Goal: Task Accomplishment & Management: Use online tool/utility

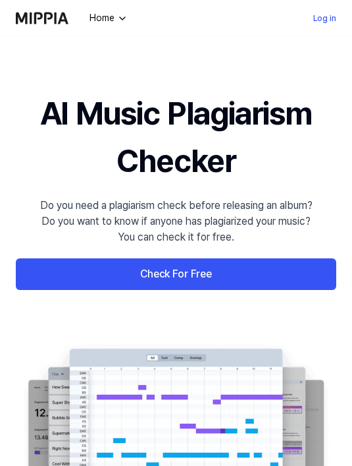
click at [95, 274] on link "Check For Free" at bounding box center [176, 274] width 321 height 32
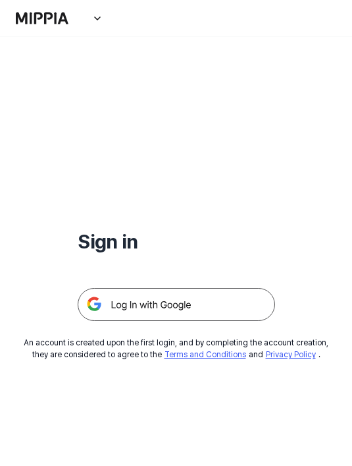
click at [119, 306] on img at bounding box center [177, 304] width 198 height 33
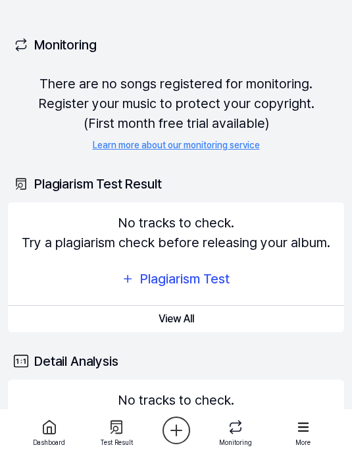
click at [215, 279] on div "Plagiarism Test" at bounding box center [185, 278] width 92 height 21
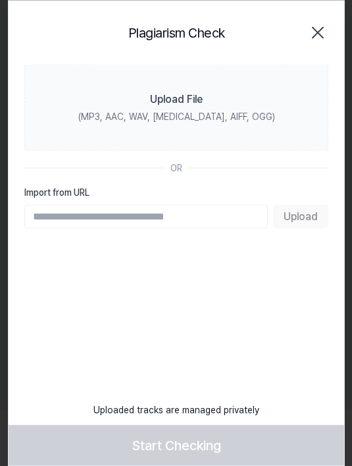
click at [238, 208] on input "Import from URL" at bounding box center [146, 216] width 244 height 24
type input "**********"
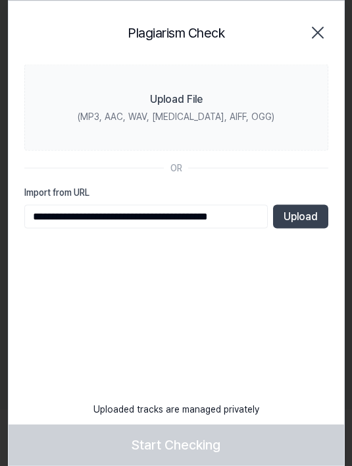
click at [309, 213] on button "Upload" at bounding box center [300, 216] width 55 height 24
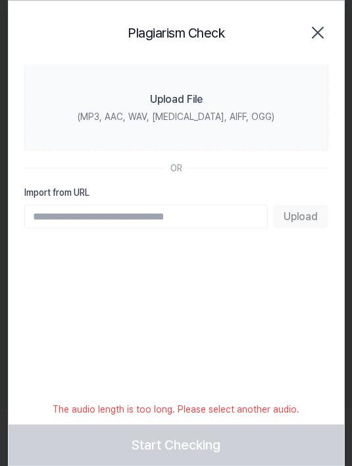
click at [136, 209] on input "Import from URL" at bounding box center [146, 216] width 244 height 24
click at [215, 214] on input "Import from URL" at bounding box center [146, 216] width 244 height 24
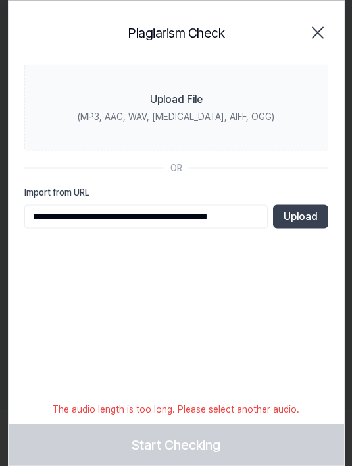
click at [39, 213] on input "**********" at bounding box center [146, 216] width 244 height 24
click at [30, 215] on input "**********" at bounding box center [146, 216] width 244 height 24
click at [281, 319] on div "**********" at bounding box center [176, 233] width 337 height 466
click at [49, 213] on input "**********" at bounding box center [146, 216] width 244 height 24
type input "**********"
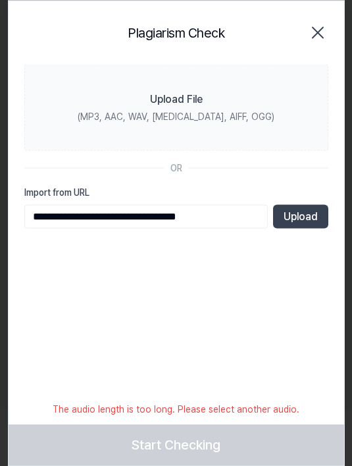
click at [302, 218] on button "Upload" at bounding box center [300, 216] width 55 height 24
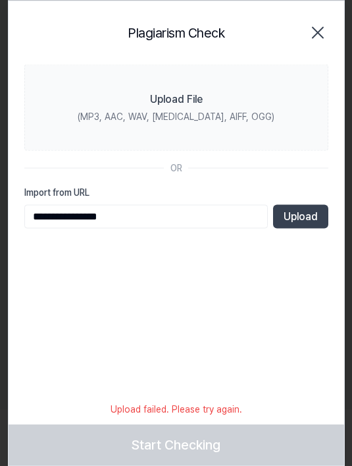
type input "**********"
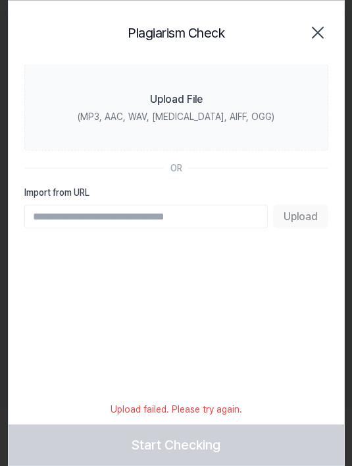
click at [215, 220] on input "Import from URL" at bounding box center [146, 216] width 244 height 24
paste input "**********"
type input "**********"
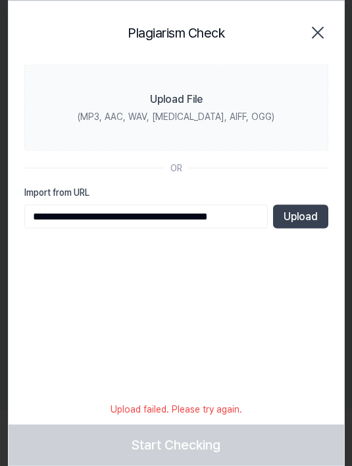
click at [313, 214] on button "Upload" at bounding box center [300, 216] width 55 height 24
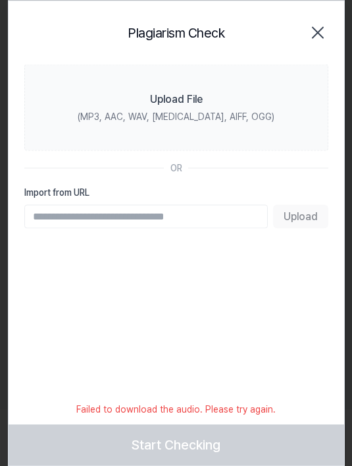
click at [225, 108] on label "Upload File (MP3, AAC, WAV, FLAC, AIFF, OGG)" at bounding box center [176, 107] width 304 height 86
click at [0, 0] on input "Upload File (MP3, AAC, WAV, FLAC, AIFF, OGG)" at bounding box center [0, 0] width 0 height 0
click at [236, 105] on label "Upload File (MP3, AAC, WAV, FLAC, AIFF, OGG)" at bounding box center [176, 107] width 304 height 86
click at [0, 0] on input "Upload File (MP3, AAC, WAV, FLAC, AIFF, OGG)" at bounding box center [0, 0] width 0 height 0
click at [310, 122] on label "Upload File (MP3, AAC, WAV, FLAC, AIFF, OGG)" at bounding box center [176, 107] width 304 height 86
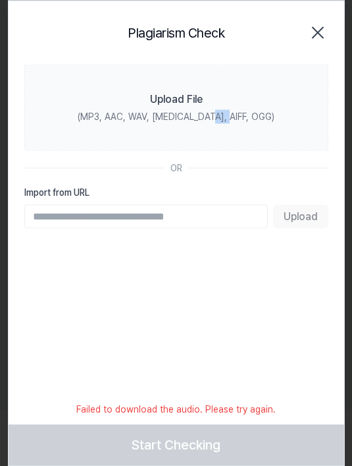
click at [0, 0] on input "Upload File (MP3, AAC, WAV, FLAC, AIFF, OGG)" at bounding box center [0, 0] width 0 height 0
click at [295, 126] on label "Upload File (MP3, AAC, WAV, FLAC, AIFF, OGG)" at bounding box center [176, 107] width 304 height 86
click at [0, 0] on input "Upload File (MP3, AAC, WAV, FLAC, AIFF, OGG)" at bounding box center [0, 0] width 0 height 0
click at [172, 97] on div "Upload File" at bounding box center [176, 99] width 53 height 16
click at [0, 0] on input "Upload File (MP3, AAC, WAV, FLAC, AIFF, OGG)" at bounding box center [0, 0] width 0 height 0
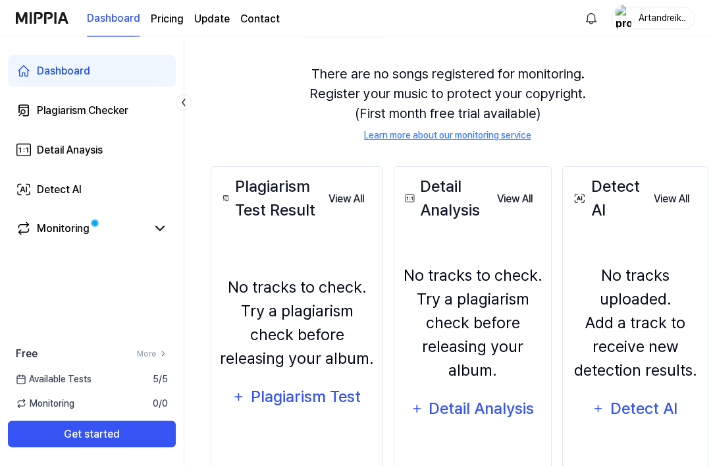
scroll to position [105, 2]
click at [311, 409] on div "Plagiarism Test" at bounding box center [306, 396] width 112 height 25
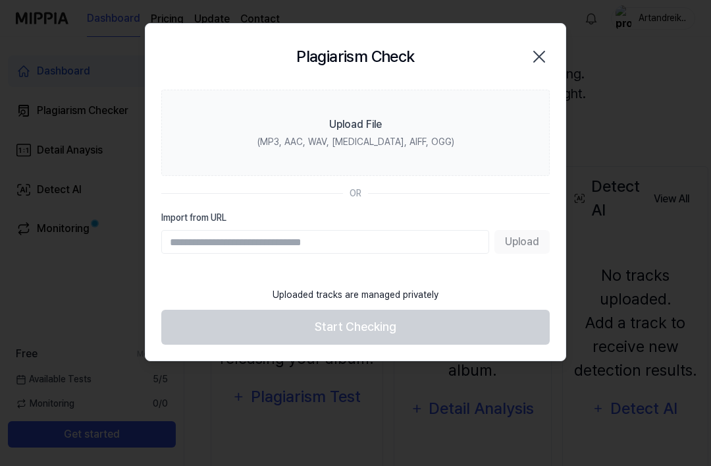
click at [383, 121] on label "Upload File (MP3, AAC, WAV, FLAC, AIFF, OGG)" at bounding box center [355, 133] width 389 height 86
click at [0, 0] on input "Upload File (MP3, AAC, WAV, FLAC, AIFF, OGG)" at bounding box center [0, 0] width 0 height 0
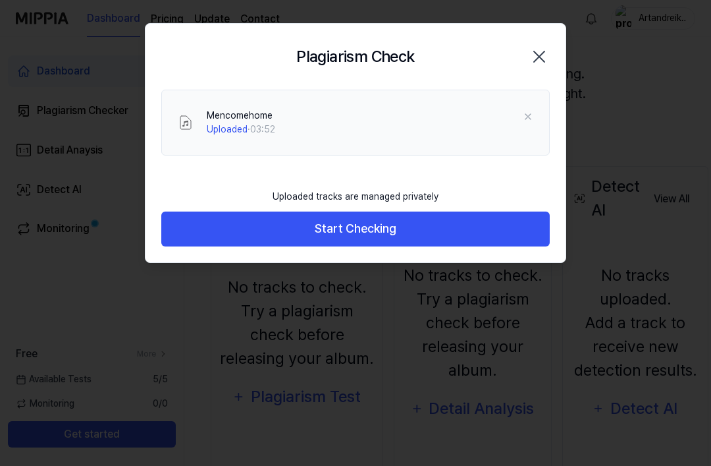
click at [429, 222] on button "Start Checking" at bounding box center [355, 228] width 389 height 35
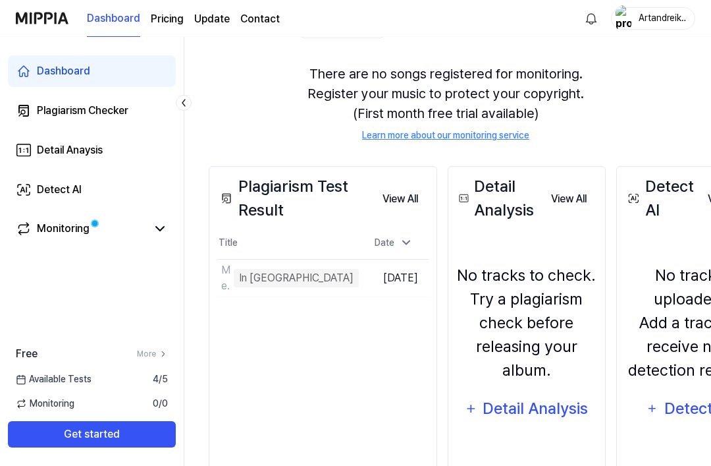
click at [124, 223] on link "Monitoring" at bounding box center [81, 229] width 131 height 16
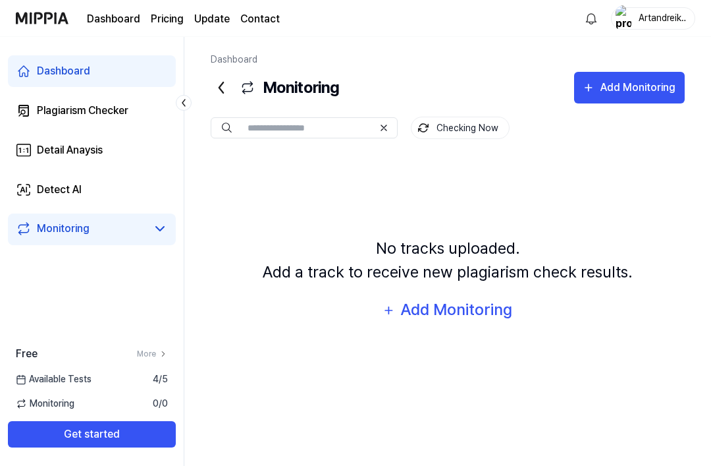
scroll to position [0, 0]
click at [127, 57] on link "Dashboard" at bounding box center [92, 71] width 168 height 32
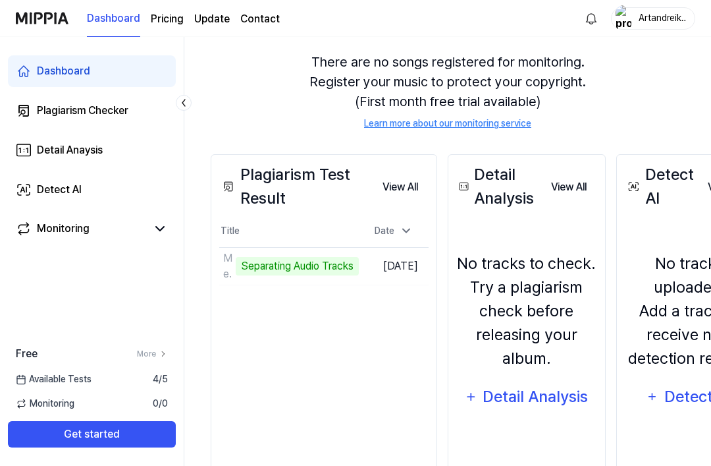
scroll to position [148, 0]
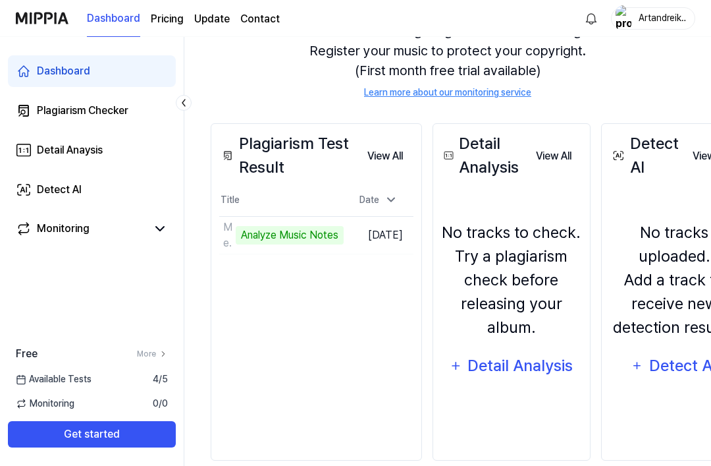
click at [344, 230] on td "Mencomehome Analyze Music Notes Go to Results" at bounding box center [281, 235] width 124 height 37
click at [344, 235] on td "Mencomehome Analyze Music Notes Go to Results" at bounding box center [281, 235] width 124 height 37
click at [344, 237] on td "Mencomehome Analyze Music Notes Go to Results" at bounding box center [281, 235] width 124 height 37
click at [389, 335] on div "Plagiarism Test Result View All Plagiarism Test Result Title Date Mencomehome A…" at bounding box center [316, 291] width 211 height 337
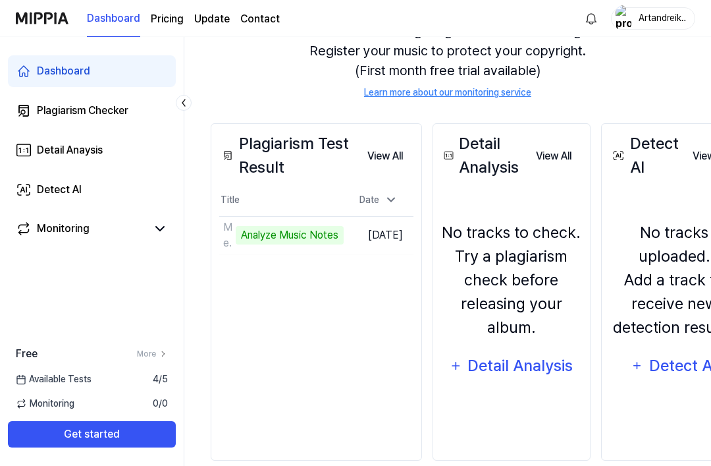
click at [402, 154] on button "View All" at bounding box center [385, 156] width 57 height 26
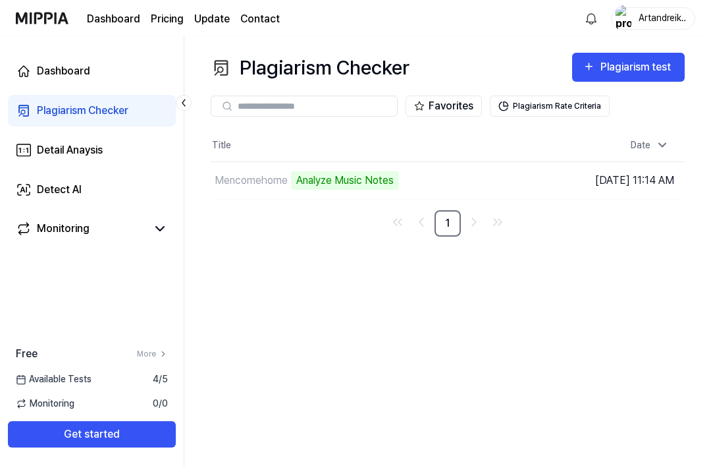
scroll to position [0, 0]
click at [468, 180] on td "Mencomehome Analyze Music Notes Go to Results" at bounding box center [389, 180] width 356 height 37
click at [467, 187] on td "Mencomehome Analyze Music Notes Go to Results" at bounding box center [389, 180] width 356 height 37
click at [466, 187] on td "Mencomehome Analyze Music Notes Go to Results" at bounding box center [389, 180] width 356 height 37
click at [453, 177] on td "Mencomehome Analyze Music Notes Go to Results" at bounding box center [389, 180] width 356 height 37
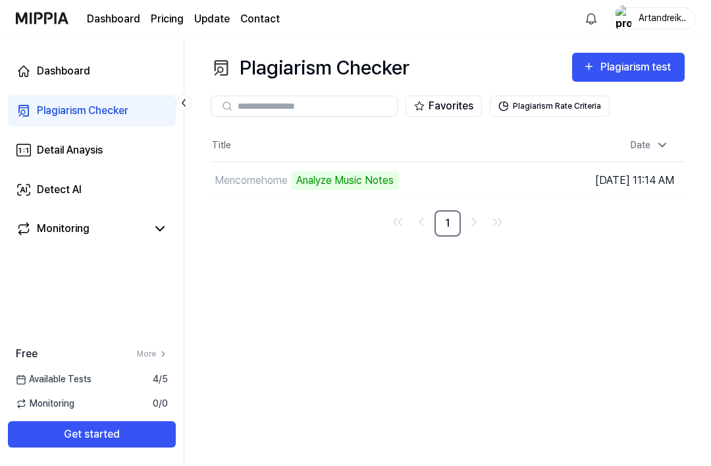
click at [306, 184] on div "Analyze Music Notes" at bounding box center [345, 180] width 108 height 18
click at [635, 179] on td "[DATE] 11:14 AM" at bounding box center [625, 180] width 119 height 38
click at [634, 177] on td "[DATE] 11:14 AM" at bounding box center [625, 180] width 119 height 38
click at [270, 196] on div "Mencomehome Analyze Music Notes" at bounding box center [389, 180] width 356 height 37
click at [458, 174] on td "Mencomehome Analyze Music Notes Go to Results" at bounding box center [389, 180] width 356 height 37
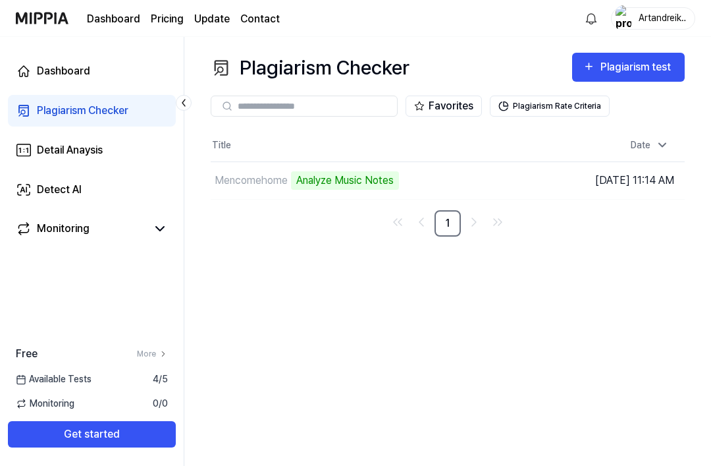
click at [458, 173] on td "Mencomehome Analyze Music Notes Go to Results" at bounding box center [389, 180] width 356 height 37
click at [460, 180] on td "Mencomehome Analyze Music Notes Go to Results" at bounding box center [389, 180] width 356 height 37
click at [458, 162] on td "Mencomehome Analyze Music Notes Go to Results" at bounding box center [389, 180] width 356 height 37
click at [450, 162] on td "Mencomehome Analyze Music Notes Go to Results" at bounding box center [389, 180] width 356 height 37
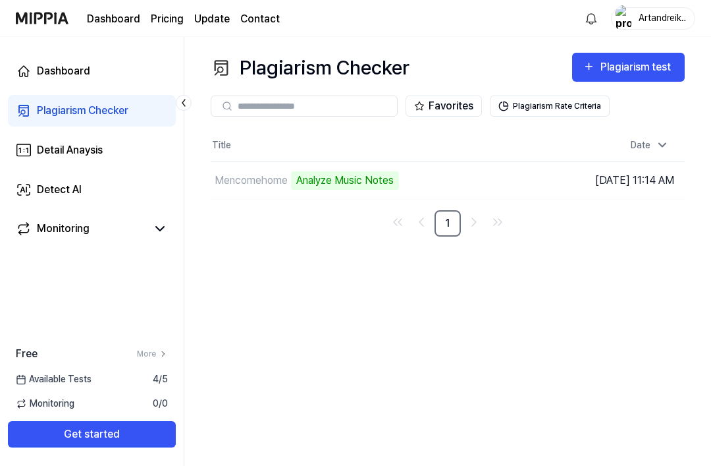
click at [663, 161] on td "[DATE] 11:14 AM" at bounding box center [625, 180] width 119 height 38
click at [439, 162] on td "Mencomehome Analyze Music Notes Go to Results" at bounding box center [389, 180] width 356 height 37
click at [441, 162] on td "Mencomehome Analyze Music Notes Go to Results" at bounding box center [389, 180] width 356 height 37
click at [124, 148] on link "Detail Anaysis" at bounding box center [92, 150] width 168 height 32
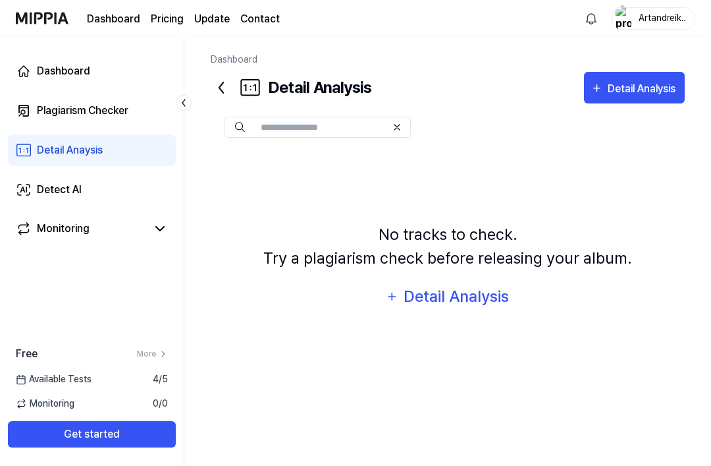
click at [119, 154] on link "Detail Anaysis" at bounding box center [92, 150] width 168 height 32
click at [106, 158] on link "Detail Anaysis" at bounding box center [92, 150] width 168 height 32
click at [95, 103] on div "Plagiarism Checker" at bounding box center [83, 111] width 92 height 16
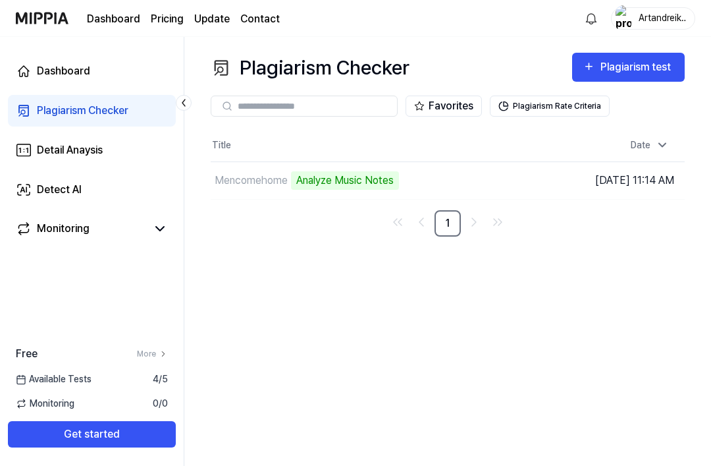
click at [577, 179] on td "[DATE] 11:14 AM" at bounding box center [625, 180] width 119 height 38
click at [455, 176] on td "Mencomehome Analyze Music Notes Go to Results" at bounding box center [389, 180] width 356 height 37
click at [454, 177] on td "Mencomehome Analyze Music Notes Go to Results" at bounding box center [389, 180] width 356 height 37
click at [457, 175] on td "Mencomehome Analyze Music Notes Go to Results" at bounding box center [389, 180] width 356 height 37
click at [456, 175] on td "Mencomehome Analyze Music Notes Go to Results" at bounding box center [389, 180] width 356 height 37
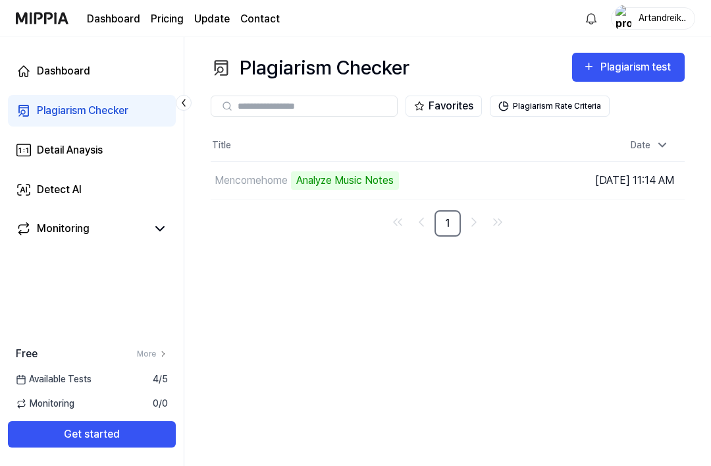
click at [454, 179] on td "Mencomehome Analyze Music Notes Go to Results" at bounding box center [389, 180] width 356 height 37
click at [447, 179] on td "Mencomehome Analyze Music Notes Go to Results" at bounding box center [389, 180] width 356 height 37
click at [327, 186] on div "Analyze Music Notes" at bounding box center [345, 180] width 108 height 18
click at [344, 188] on div "Analyze Music Notes" at bounding box center [345, 180] width 108 height 18
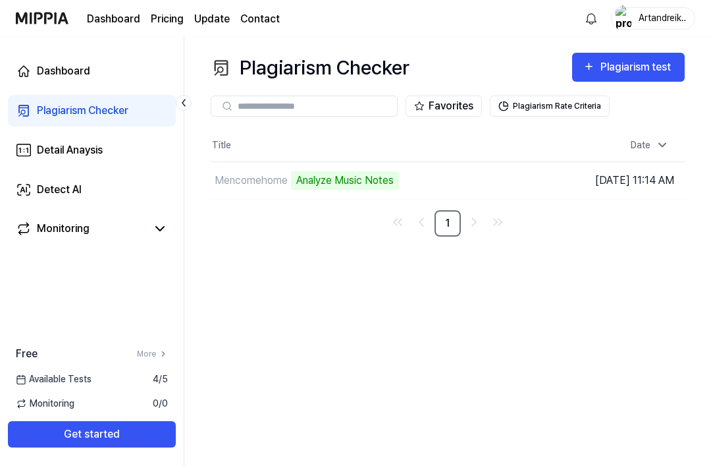
click at [103, 117] on div "Plagiarism Checker" at bounding box center [83, 111] width 92 height 16
click at [97, 124] on link "Plagiarism Checker" at bounding box center [92, 111] width 168 height 32
click at [96, 124] on link "Plagiarism Checker" at bounding box center [92, 111] width 168 height 32
click at [93, 111] on div "Plagiarism Checker" at bounding box center [83, 111] width 92 height 16
click at [73, 106] on div "Plagiarism Checker" at bounding box center [83, 111] width 92 height 16
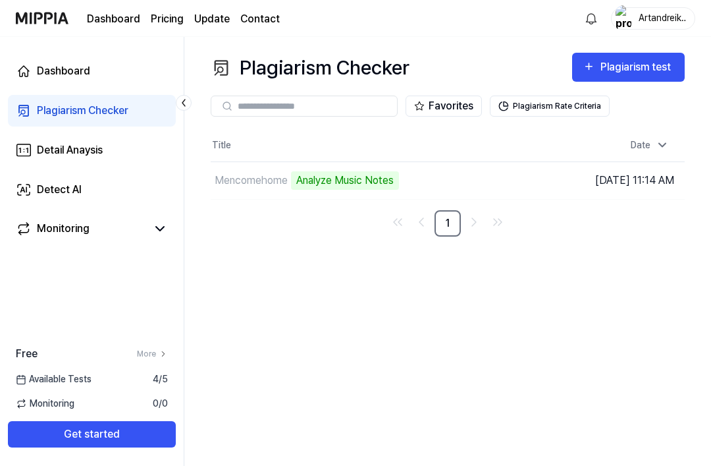
click at [73, 105] on div "Plagiarism Checker" at bounding box center [83, 111] width 92 height 16
click at [67, 109] on div "Plagiarism Checker" at bounding box center [83, 111] width 92 height 16
click at [634, 74] on div "Plagiarism test" at bounding box center [638, 67] width 74 height 17
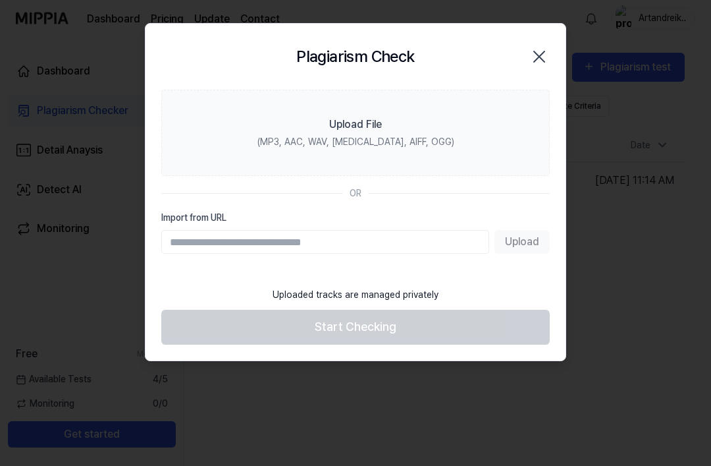
click at [421, 130] on label "Upload File (MP3, AAC, WAV, [MEDICAL_DATA], AIFF, OGG)" at bounding box center [355, 133] width 389 height 86
click at [0, 0] on input "Upload File (MP3, AAC, WAV, [MEDICAL_DATA], AIFF, OGG)" at bounding box center [0, 0] width 0 height 0
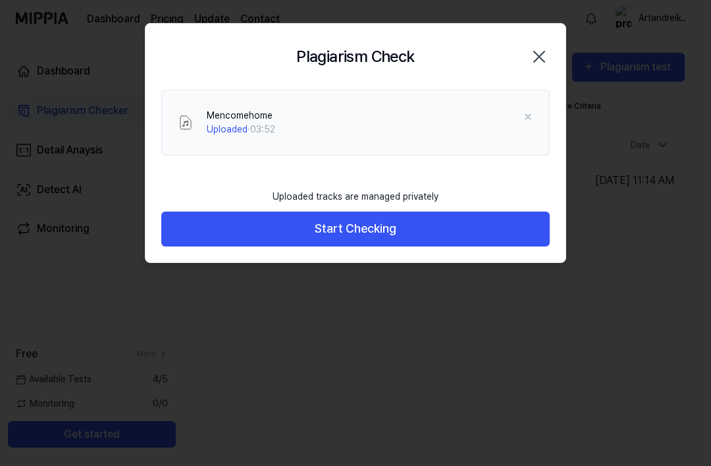
click at [476, 229] on button "Start Checking" at bounding box center [355, 228] width 389 height 35
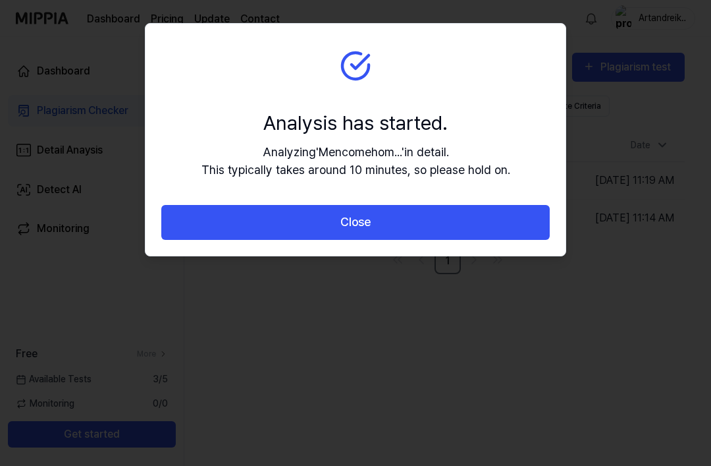
click at [493, 225] on button "Close" at bounding box center [355, 222] width 389 height 35
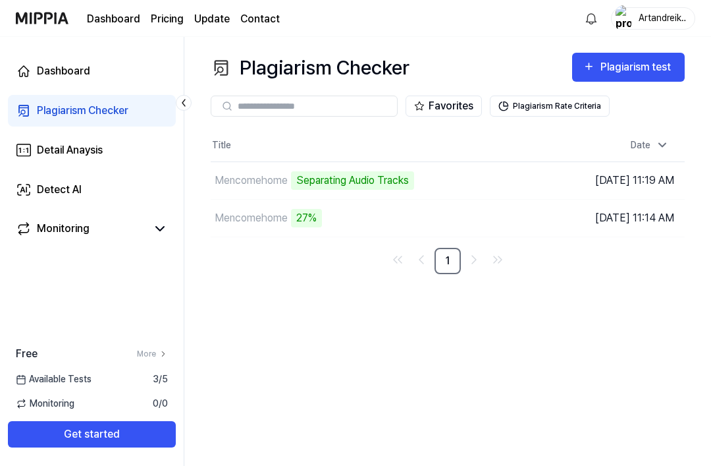
click at [655, 266] on nav "1" at bounding box center [448, 261] width 474 height 26
click at [0, 0] on button "Go to Results" at bounding box center [0, 0] width 0 height 0
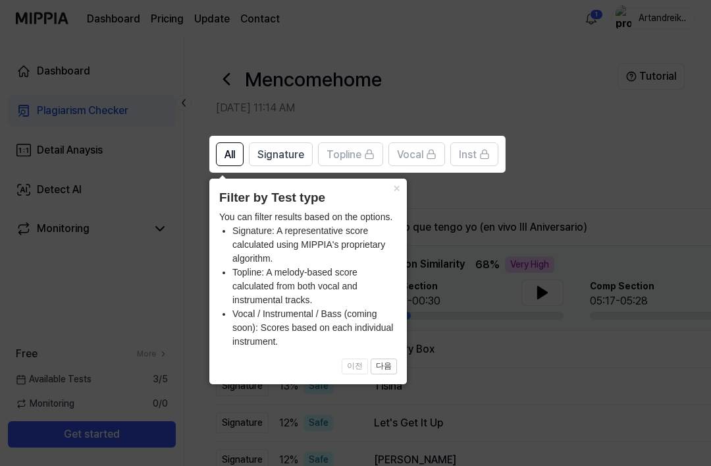
click at [504, 272] on icon at bounding box center [355, 233] width 711 height 466
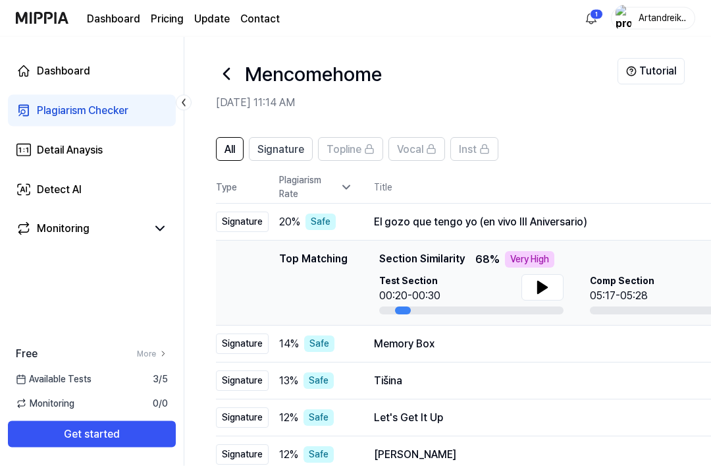
scroll to position [9, 0]
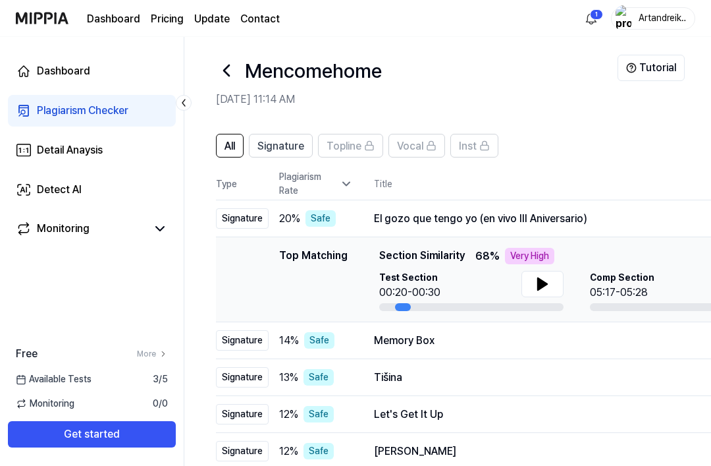
click at [535, 281] on icon at bounding box center [543, 284] width 16 height 16
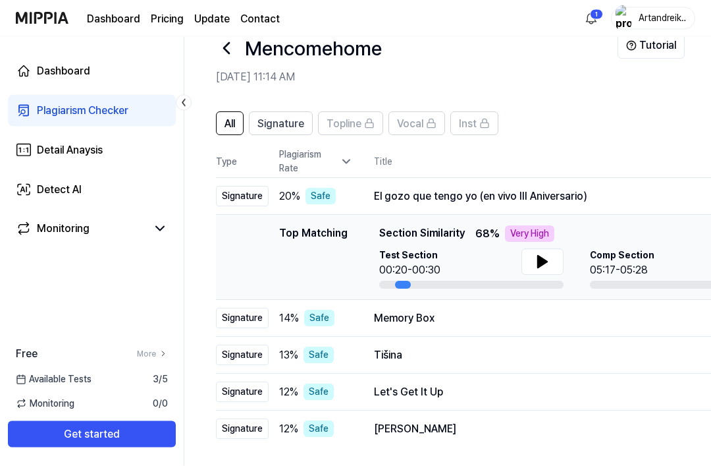
scroll to position [31, 0]
click at [639, 224] on td "Top Matching Top Matching Section Similarity 68 % Very High Test Section 00:20-…" at bounding box center [500, 257] width 569 height 85
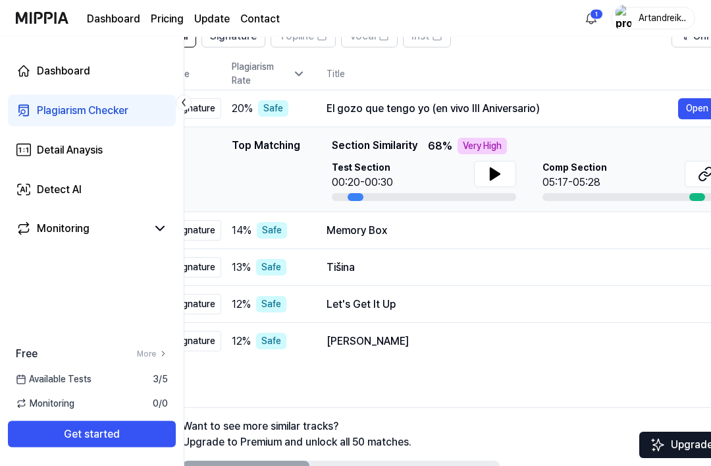
scroll to position [0, 13]
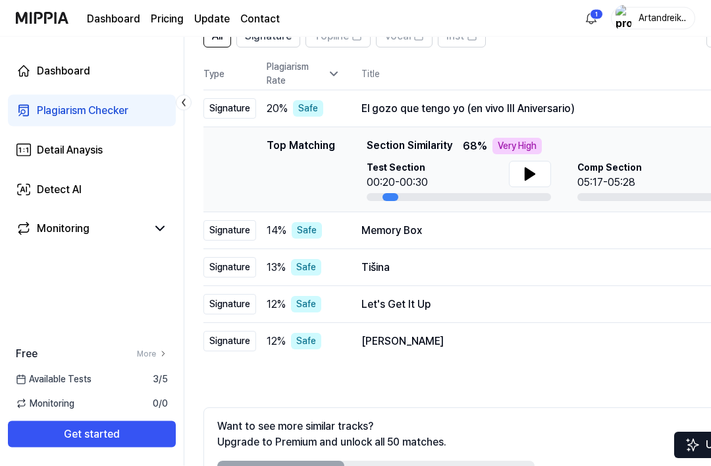
click at [531, 182] on button at bounding box center [530, 174] width 42 height 26
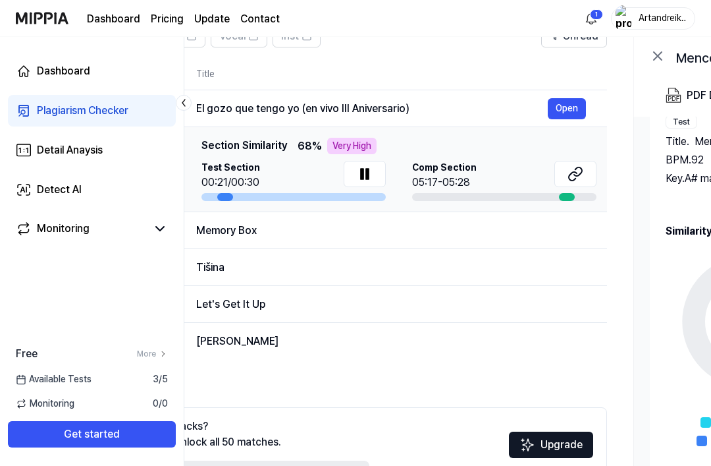
scroll to position [0, 177]
click at [531, 163] on div "Comp Section 05:17-05:28" at bounding box center [506, 176] width 184 height 30
click at [514, 166] on div "Comp Section 05:17-05:28" at bounding box center [506, 176] width 184 height 30
click at [520, 173] on div "Comp Section 05:17-05:28" at bounding box center [506, 176] width 184 height 30
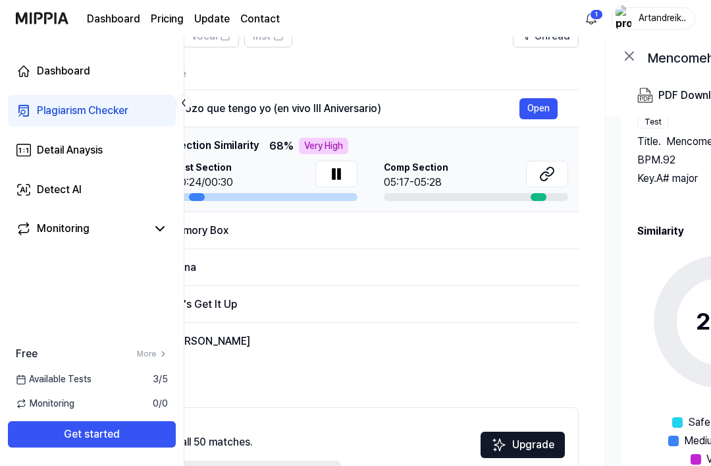
scroll to position [0, 207]
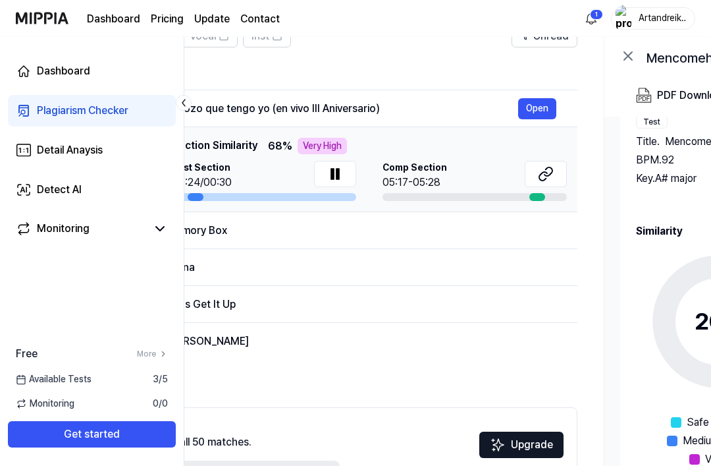
click at [523, 186] on div "Comp Section 05:17-05:28" at bounding box center [475, 176] width 184 height 30
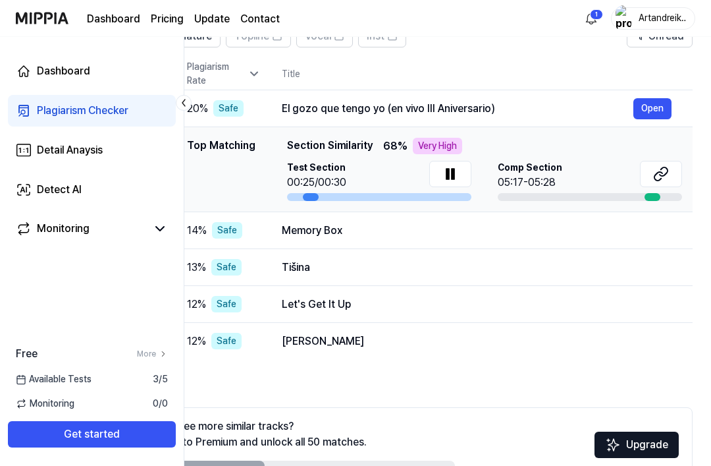
scroll to position [0, 77]
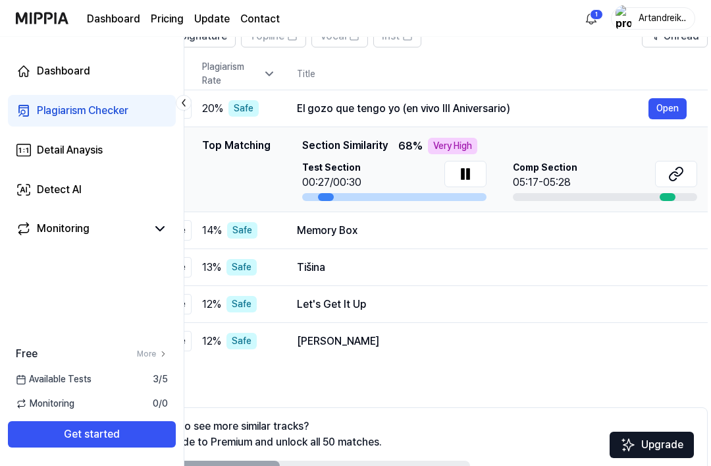
click at [470, 167] on icon at bounding box center [466, 174] width 16 height 16
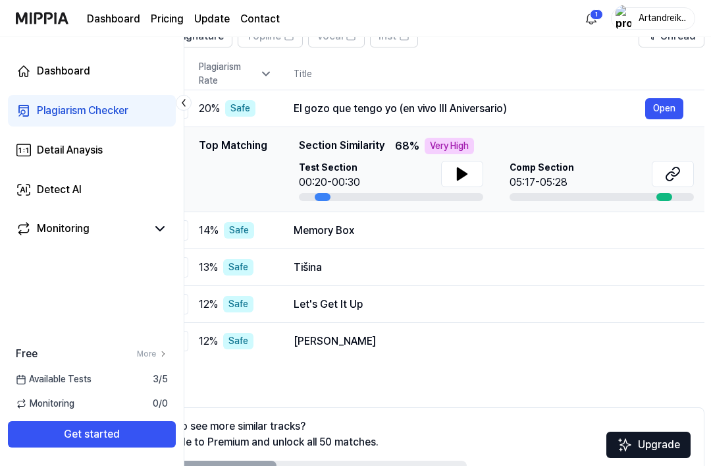
scroll to position [0, 81]
click at [674, 99] on button "Open" at bounding box center [664, 108] width 38 height 21
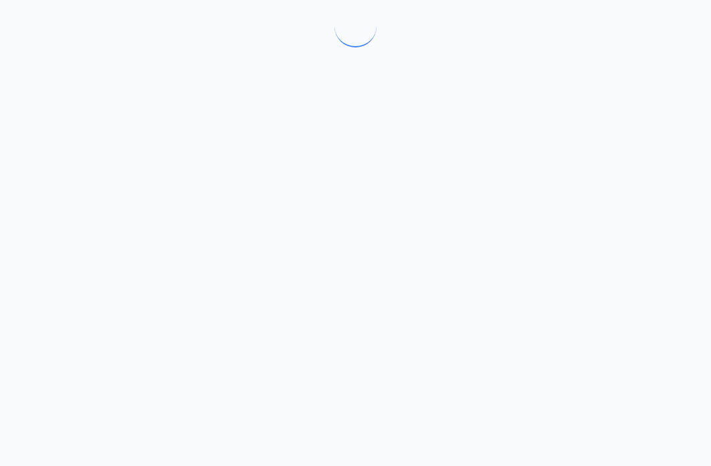
scroll to position [0, 0]
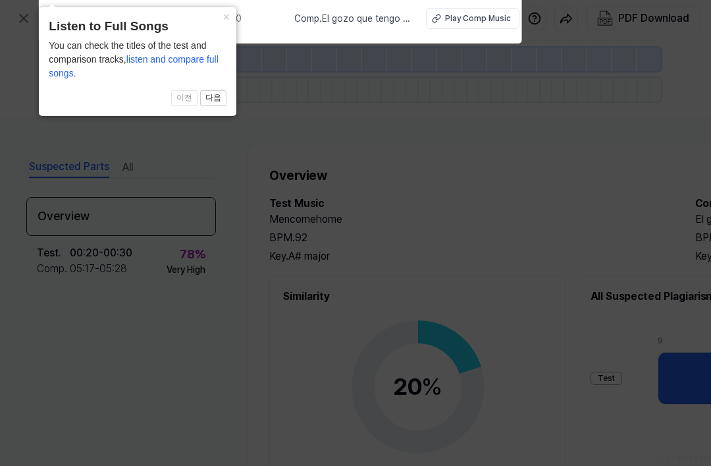
click at [232, 26] on button "×" at bounding box center [225, 16] width 21 height 18
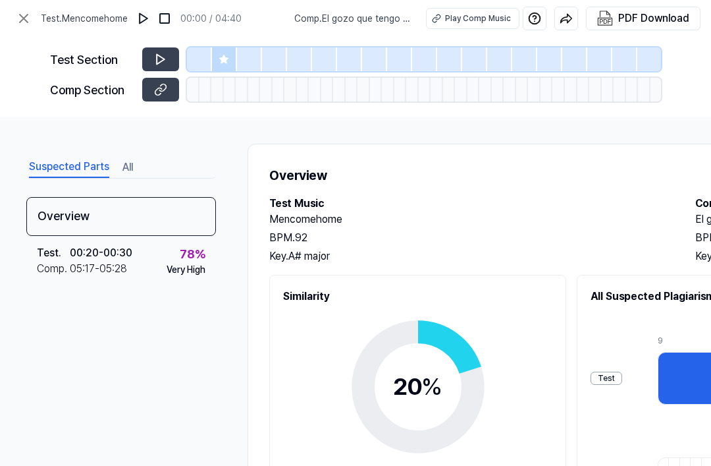
click at [161, 63] on icon at bounding box center [160, 59] width 13 height 13
click at [172, 53] on button at bounding box center [160, 59] width 37 height 24
click at [155, 63] on icon at bounding box center [160, 59] width 13 height 13
click at [155, 62] on icon at bounding box center [160, 59] width 13 height 13
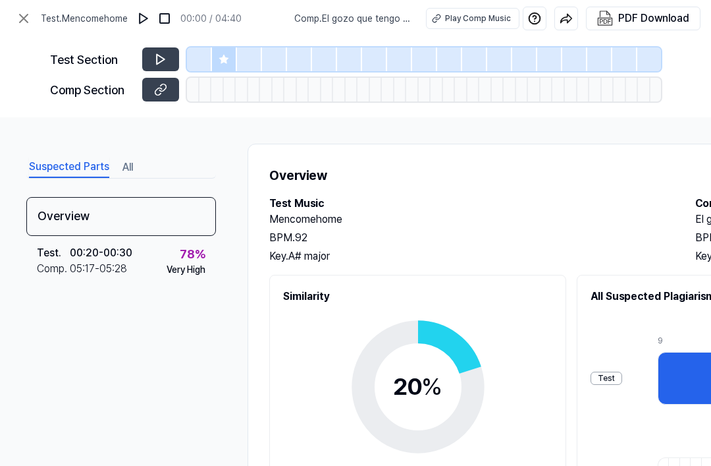
click at [169, 91] on button at bounding box center [160, 90] width 37 height 24
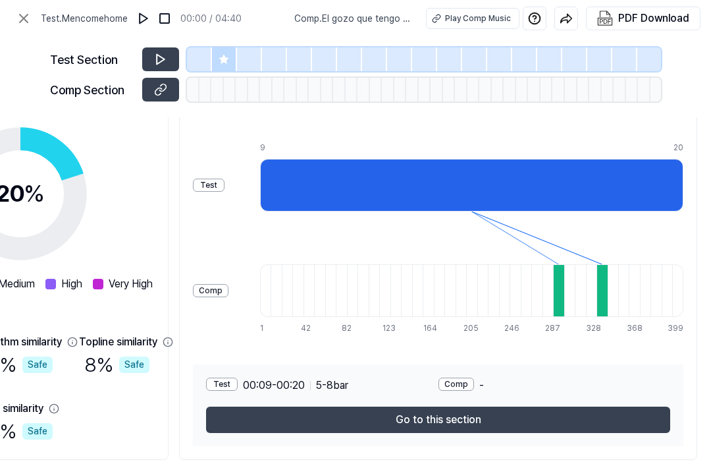
scroll to position [193, 399]
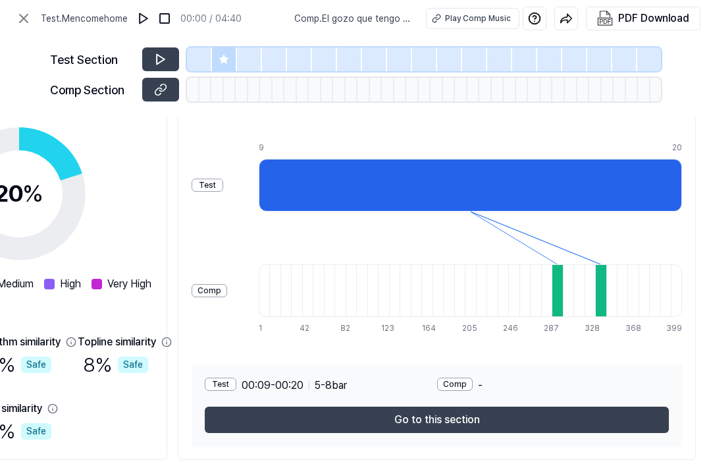
click at [524, 406] on button "Go to this section" at bounding box center [437, 419] width 464 height 26
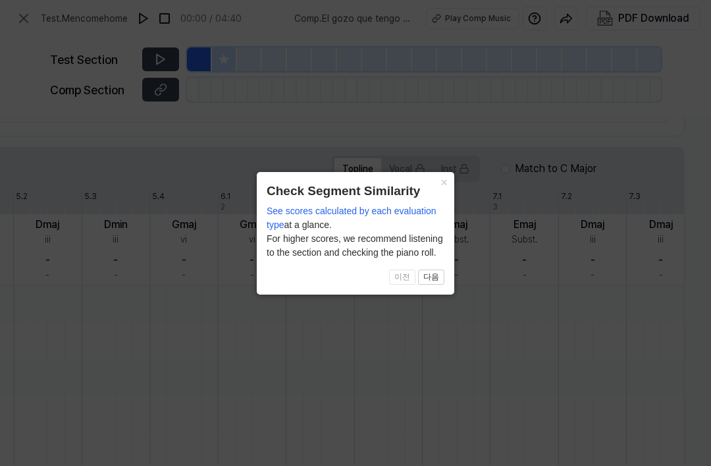
scroll to position [170, 353]
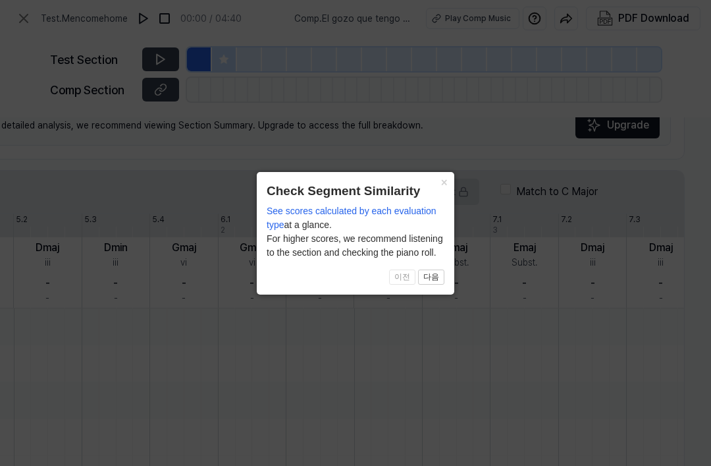
click at [439, 189] on button "×" at bounding box center [443, 181] width 21 height 18
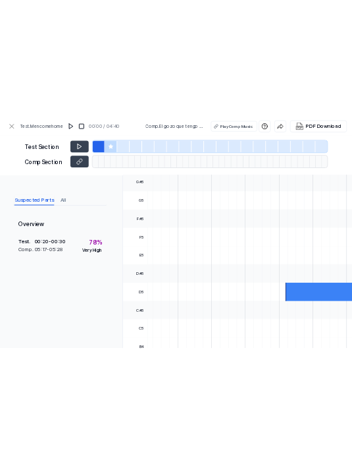
scroll to position [0, 0]
